Goal: Transaction & Acquisition: Download file/media

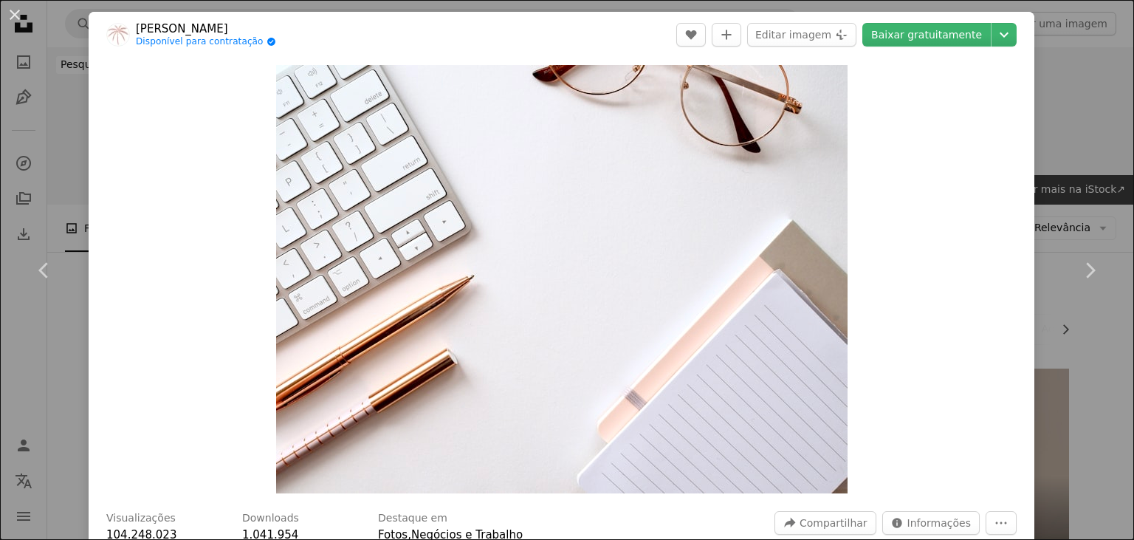
scroll to position [390, 0]
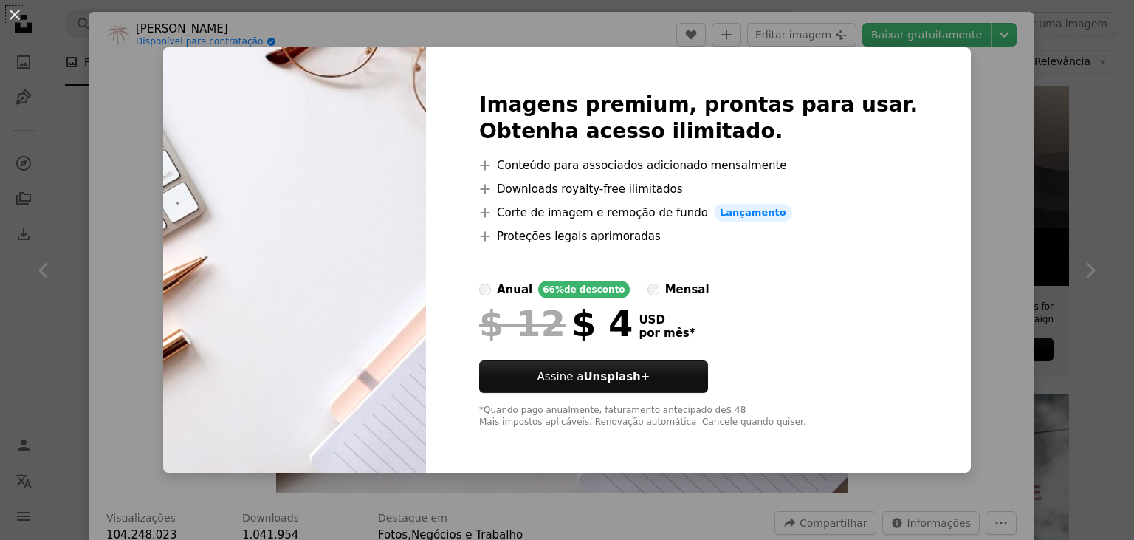
click at [996, 123] on div "An X shape Imagens premium, prontas para usar. Obtenha acesso ilimitado. A plus…" at bounding box center [567, 270] width 1134 height 540
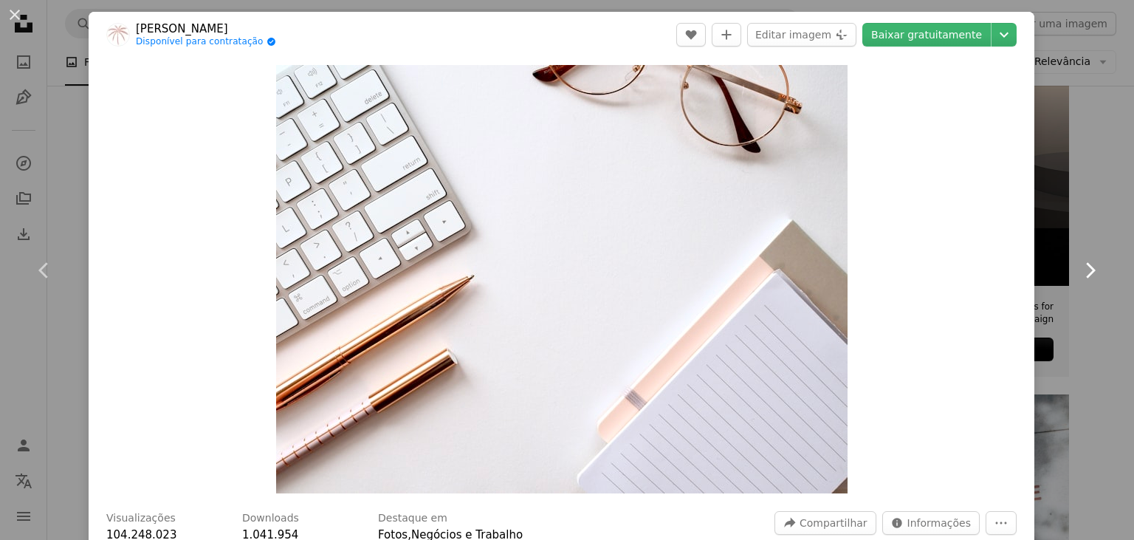
click at [1090, 266] on icon at bounding box center [1091, 270] width 10 height 16
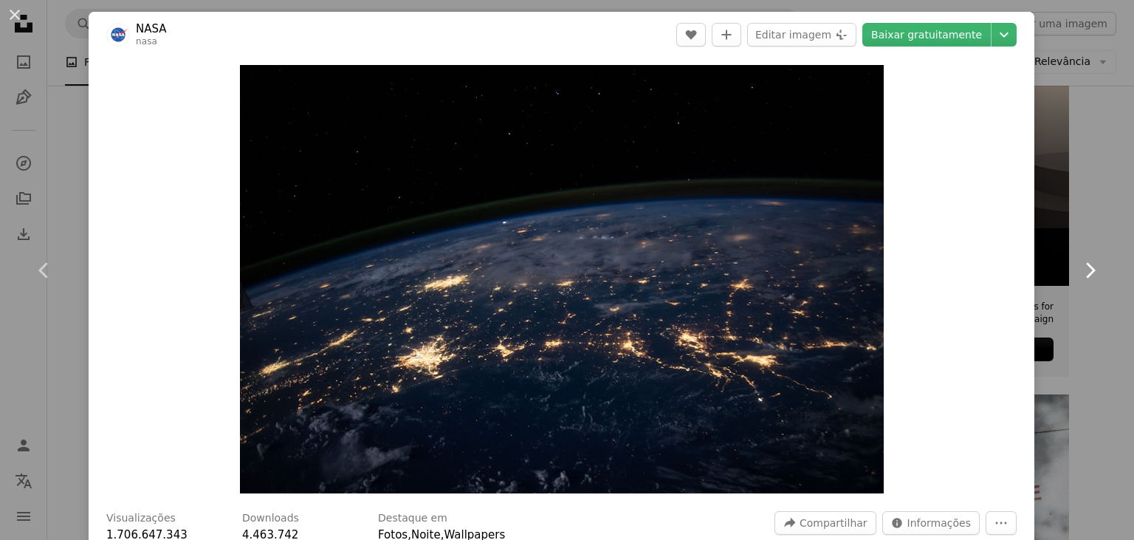
click at [1090, 266] on icon at bounding box center [1091, 270] width 10 height 16
